Goal: Task Accomplishment & Management: Complete application form

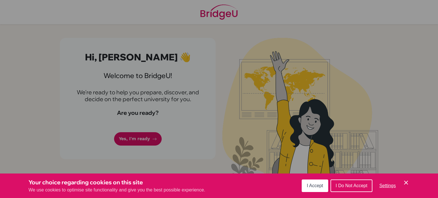
click at [322, 187] on span "I Accept" at bounding box center [315, 185] width 16 height 5
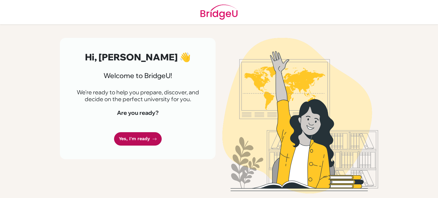
click at [143, 136] on link "Yes, I'm ready" at bounding box center [138, 138] width 48 height 13
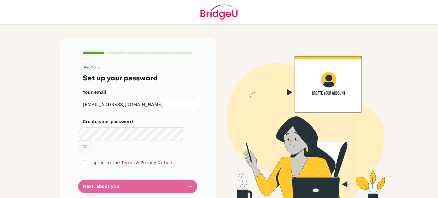
click at [92, 141] on button "button" at bounding box center [85, 147] width 14 height 12
click at [87, 161] on input "checkbox" at bounding box center [85, 163] width 5 height 5
checkbox input "true"
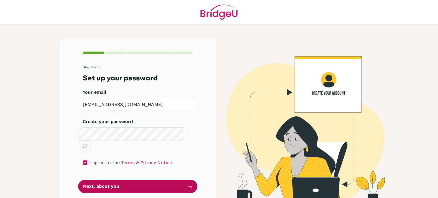
click at [111, 180] on button "Next, about you" at bounding box center [137, 186] width 119 height 13
